Goal: Check status: Check status

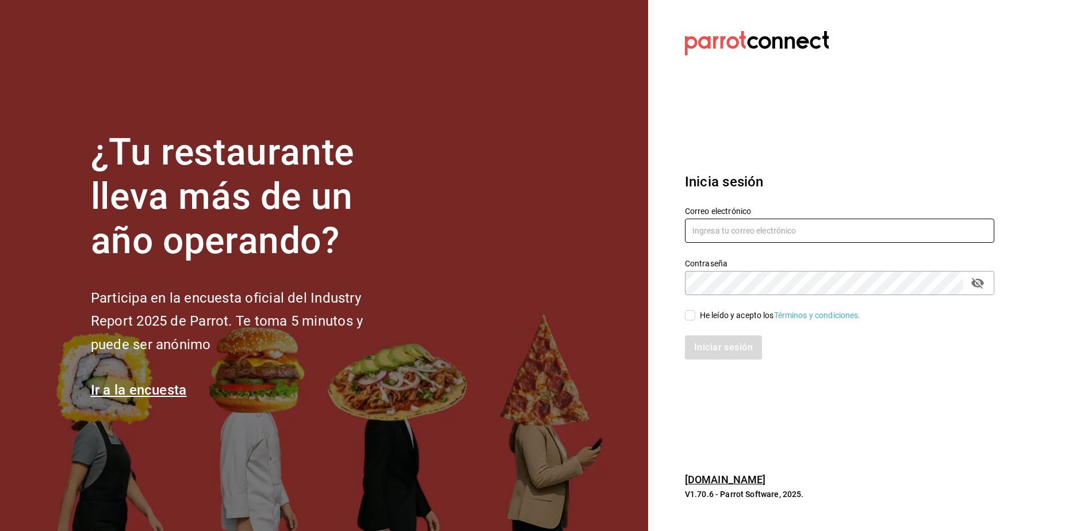
click at [743, 226] on input "text" at bounding box center [839, 231] width 309 height 24
type input "L"
type input "[EMAIL_ADDRESS][DOMAIN_NAME]"
click at [688, 314] on input "He leído y acepto los Términos y condiciones." at bounding box center [690, 315] width 10 height 10
checkbox input "true"
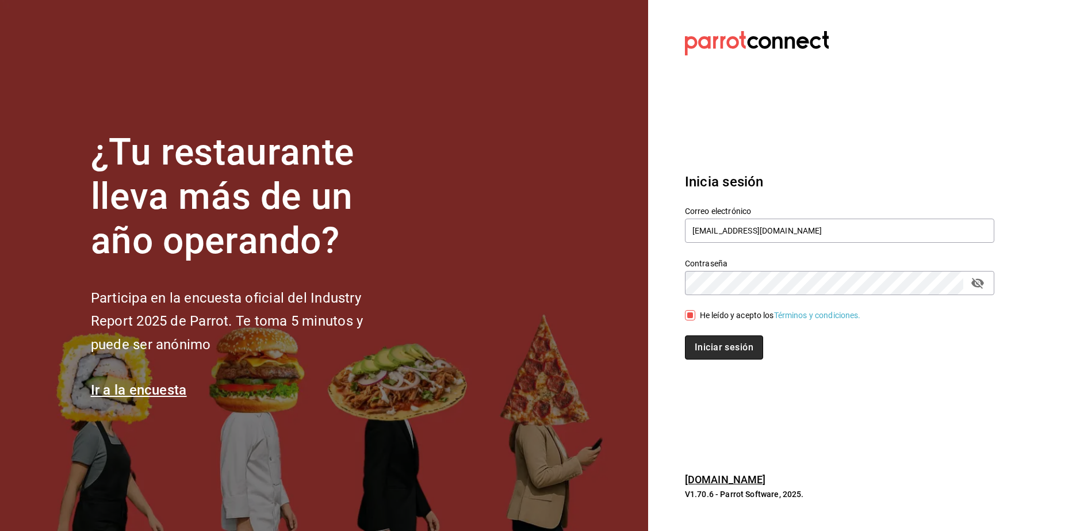
click at [724, 350] on button "Iniciar sesión" at bounding box center [724, 347] width 78 height 24
click at [767, 120] on section "Datos incorrectos. Verifica que tu Correo o Contraseña estén bien escritos. Ini…" at bounding box center [835, 265] width 374 height 531
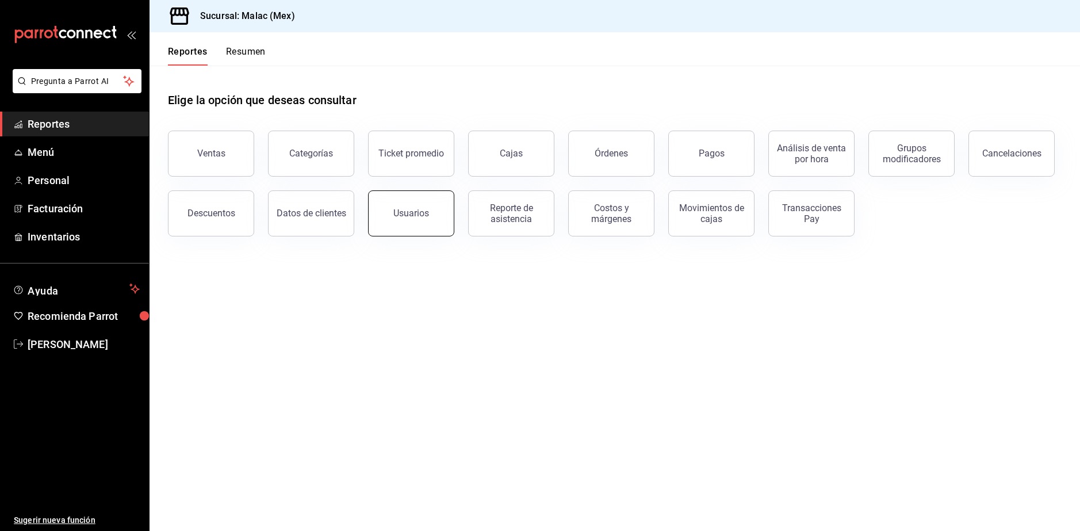
click at [421, 219] on button "Usuarios" at bounding box center [411, 213] width 86 height 46
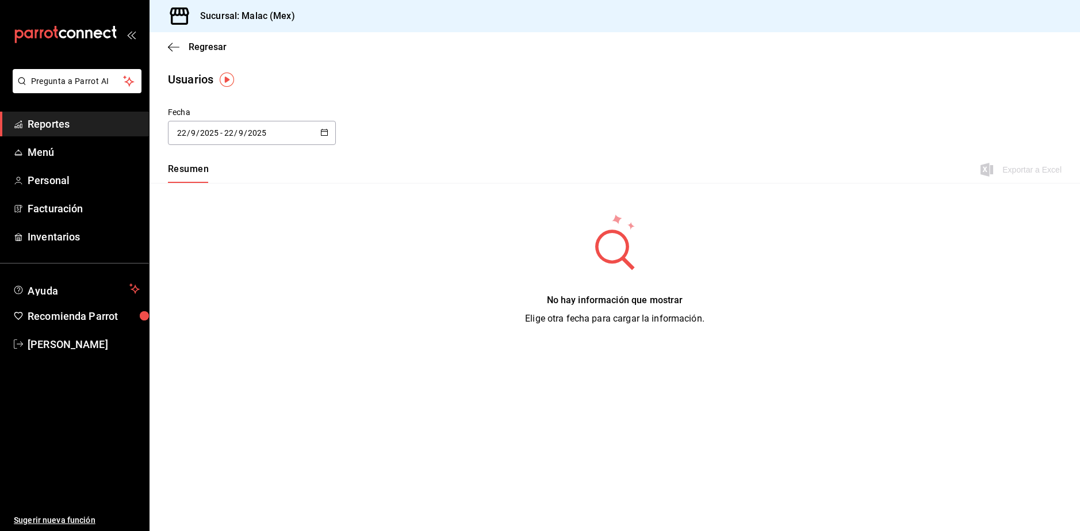
click at [257, 137] on input "2025" at bounding box center [257, 132] width 20 height 9
click at [225, 244] on li "Mes actual" at bounding box center [222, 247] width 109 height 26
type input "2025-09-01"
type input "1"
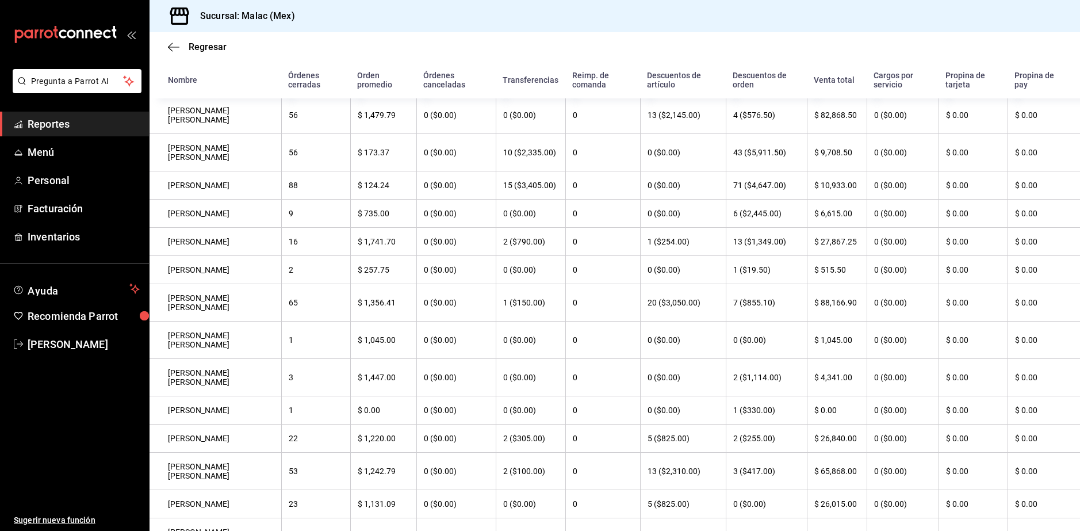
scroll to position [284, 0]
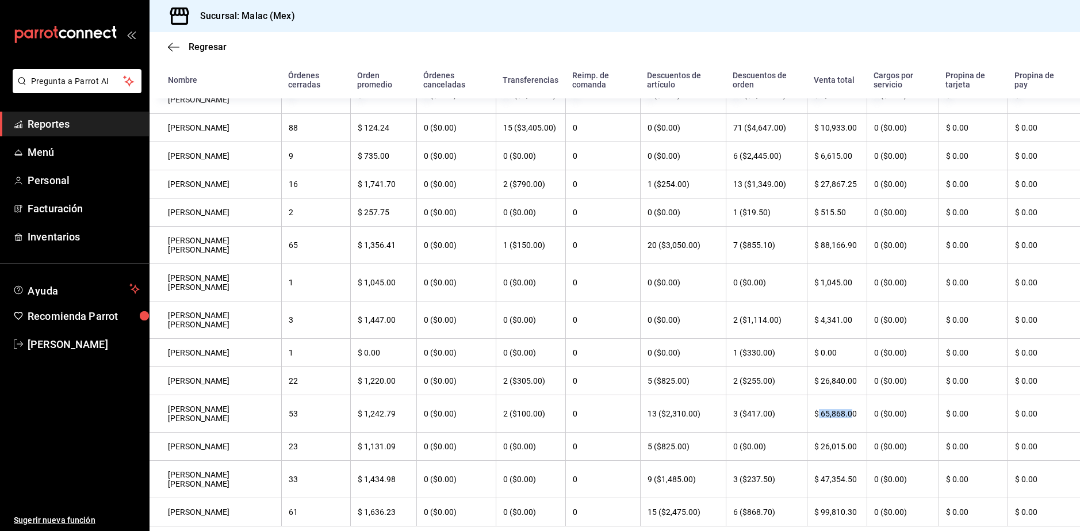
drag, startPoint x: 812, startPoint y: 394, endPoint x: 847, endPoint y: 400, distance: 35.0
click at [847, 400] on th "$ 65,868.00" at bounding box center [837, 413] width 60 height 37
click at [780, 407] on th "3 ($417.00)" at bounding box center [766, 413] width 81 height 37
drag, startPoint x: 851, startPoint y: 395, endPoint x: 814, endPoint y: 392, distance: 36.4
click at [814, 395] on th "$ 65,868.00" at bounding box center [837, 413] width 60 height 37
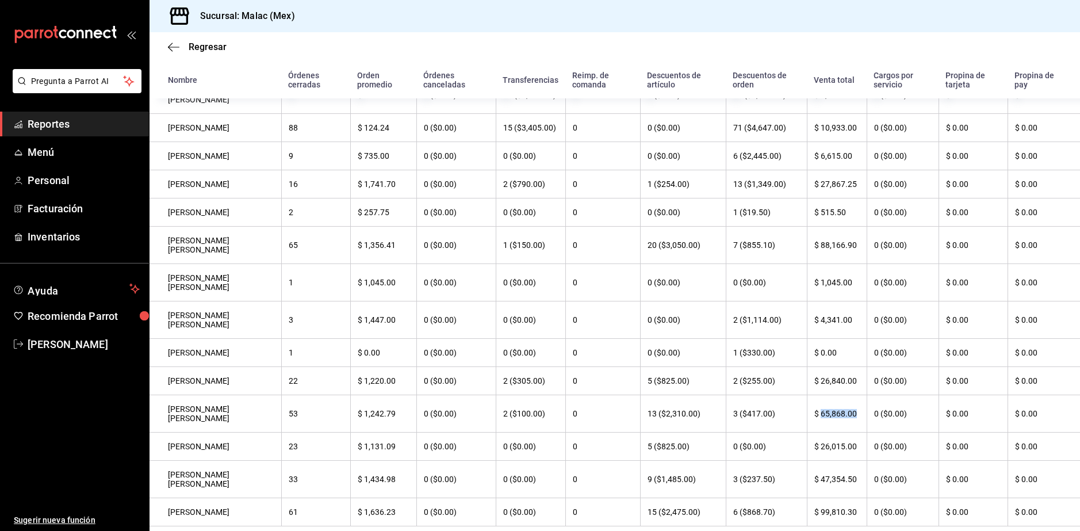
click at [821, 395] on th "$ 65,868.00" at bounding box center [837, 413] width 60 height 37
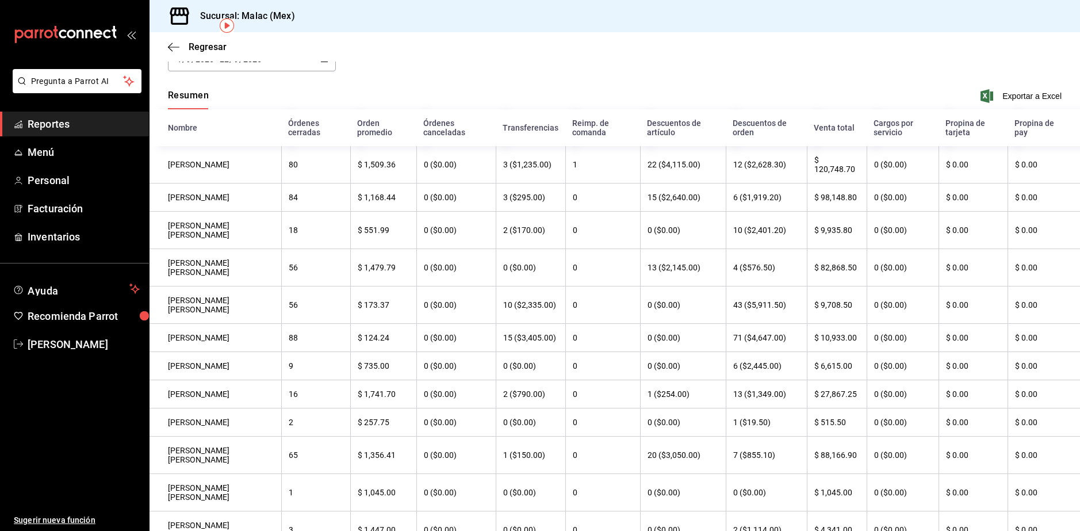
scroll to position [53, 0]
